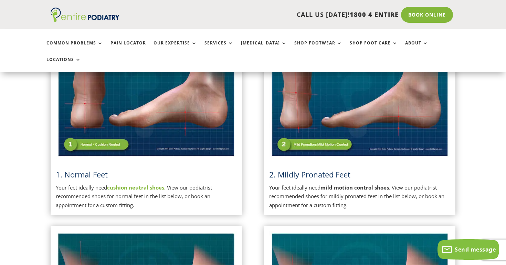
scroll to position [160, 0]
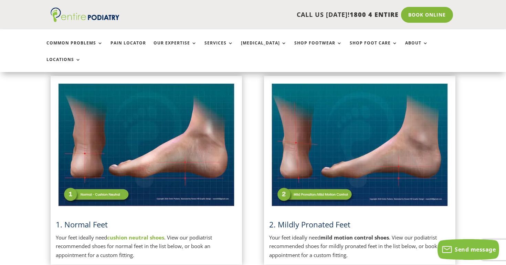
click at [160, 132] on img at bounding box center [146, 145] width 181 height 128
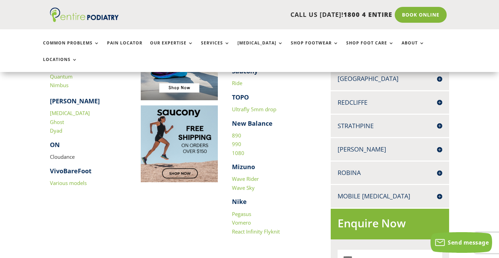
scroll to position [275, 0]
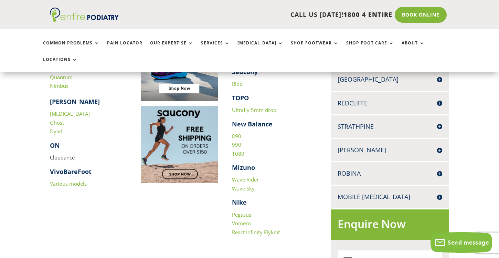
click at [237, 229] on link "React Infinity Flyknit" at bounding box center [256, 232] width 48 height 7
click at [238, 220] on link "Vomero" at bounding box center [241, 223] width 19 height 7
click at [242, 211] on link "Pegasus" at bounding box center [241, 214] width 19 height 7
click at [237, 185] on link "Wave Sky" at bounding box center [243, 188] width 23 height 7
click at [239, 176] on link "Wave Rider" at bounding box center [245, 179] width 27 height 7
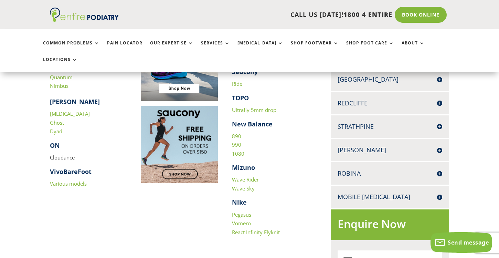
click at [235, 150] on link "1080" at bounding box center [238, 153] width 12 height 7
click at [236, 141] on link "990" at bounding box center [236, 144] width 9 height 7
click at [237, 133] on link "890" at bounding box center [236, 136] width 9 height 7
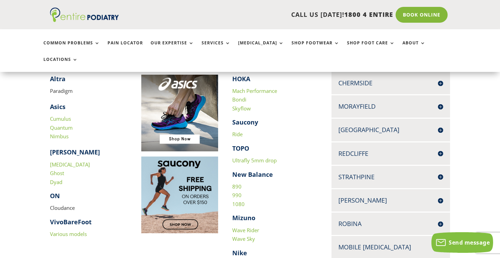
scroll to position [219, 0]
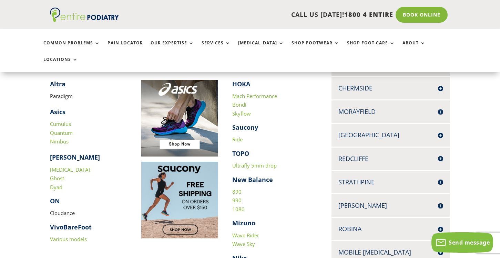
click at [71, 236] on link "Various models" at bounding box center [68, 239] width 37 height 7
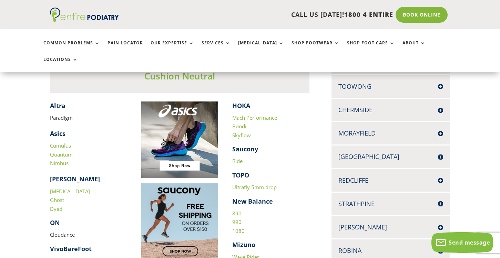
scroll to position [195, 0]
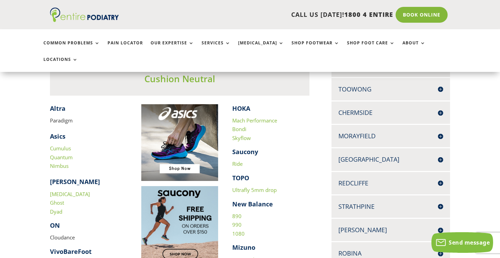
click at [237, 187] on link "Ultrafly 5mm drop" at bounding box center [254, 190] width 44 height 7
click at [235, 160] on link "Ride" at bounding box center [237, 163] width 10 height 7
